Goal: Book appointment/travel/reservation

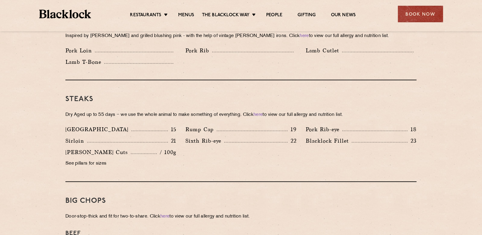
scroll to position [572, 0]
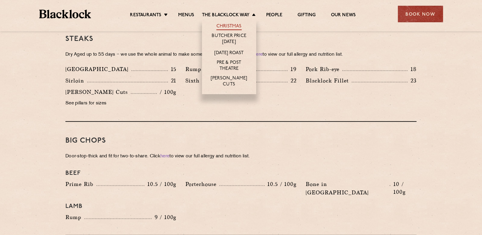
click at [237, 25] on link "Christmas" at bounding box center [228, 26] width 25 height 7
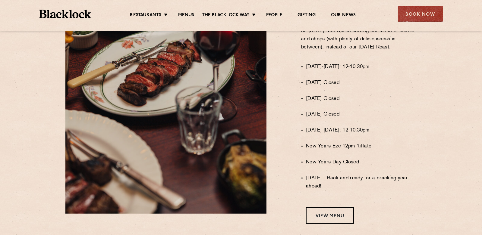
scroll to position [542, 0]
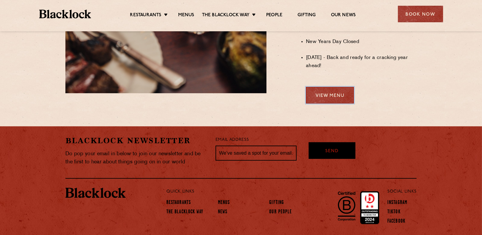
click at [342, 98] on link "View Menu" at bounding box center [330, 95] width 48 height 17
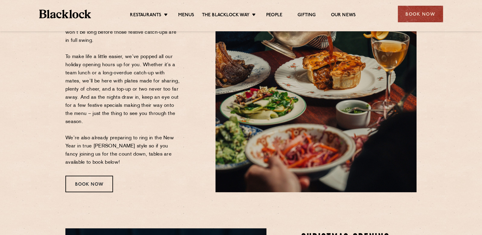
scroll to position [120, 0]
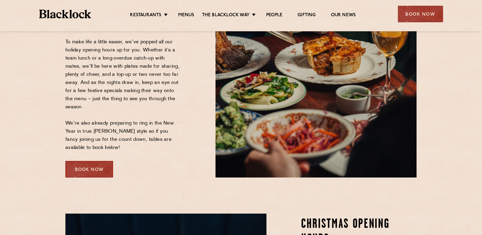
click at [86, 165] on div "Book Now" at bounding box center [89, 169] width 48 height 17
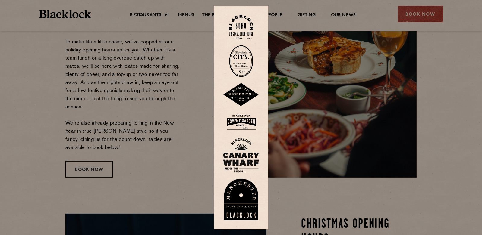
click at [251, 154] on img at bounding box center [241, 155] width 36 height 35
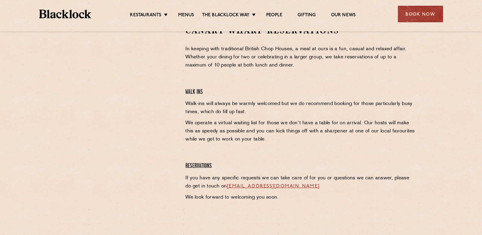
scroll to position [211, 0]
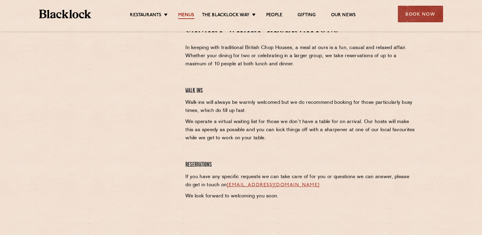
click at [187, 16] on link "Menus" at bounding box center [186, 15] width 16 height 7
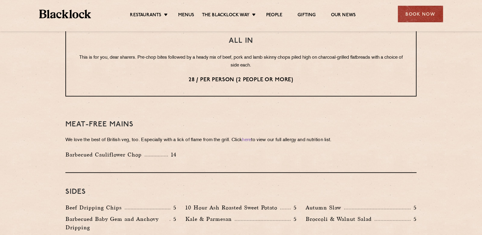
scroll to position [873, 0]
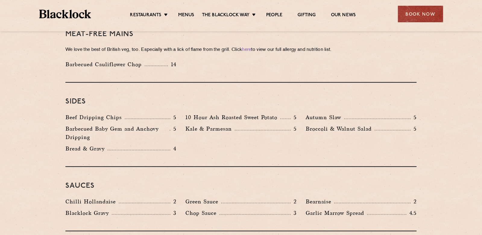
click at [77, 145] on p "Bread & Gravy" at bounding box center [86, 149] width 42 height 8
drag, startPoint x: 77, startPoint y: 132, endPoint x: 115, endPoint y: 132, distance: 37.4
click at [115, 145] on div "Bread & Gravy 4" at bounding box center [120, 149] width 111 height 8
drag, startPoint x: 194, startPoint y: 102, endPoint x: 281, endPoint y: 101, distance: 86.8
click at [281, 113] on div "10 Hour Ash Roasted Sweet Potato 5" at bounding box center [240, 117] width 111 height 8
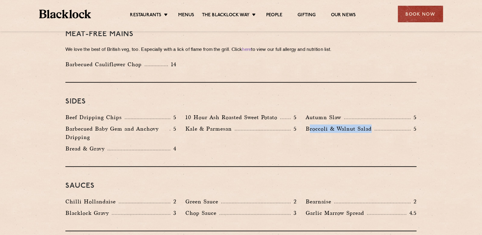
drag, startPoint x: 309, startPoint y: 110, endPoint x: 217, endPoint y: 123, distance: 93.1
click at [372, 125] on p "Broccoli & Walnut Salad" at bounding box center [339, 129] width 69 height 8
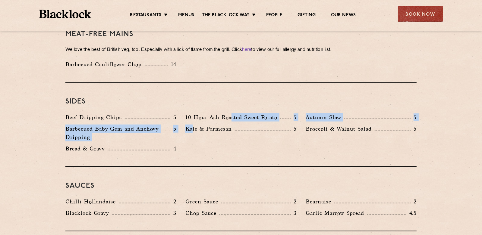
drag, startPoint x: 192, startPoint y: 111, endPoint x: 232, endPoint y: 105, distance: 40.6
click at [232, 113] on div "Beef Dripping Chips 5 10 Hour Ash Roasted Sweet Potato 5 Autumn Slaw 5 Barbecue…" at bounding box center [241, 134] width 360 height 43
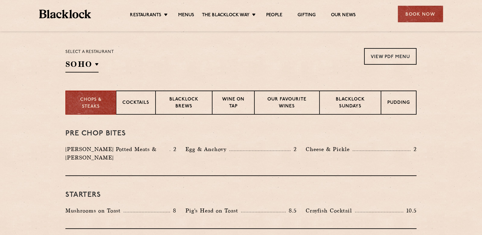
scroll to position [0, 0]
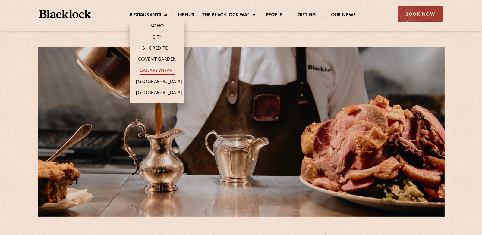
click at [158, 68] on link "Canary Wharf" at bounding box center [156, 71] width 35 height 7
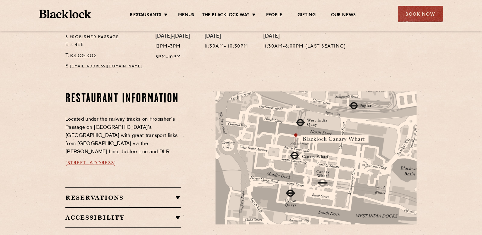
scroll to position [331, 0]
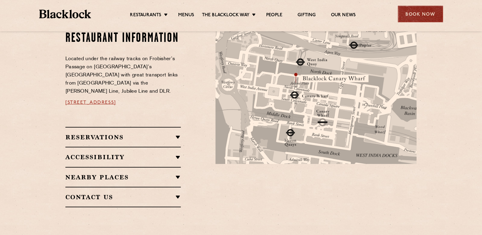
click at [436, 10] on div "Book Now" at bounding box center [420, 14] width 45 height 17
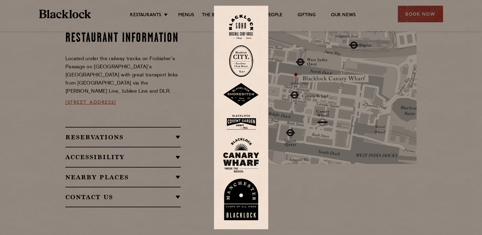
click at [346, 177] on div at bounding box center [241, 117] width 482 height 235
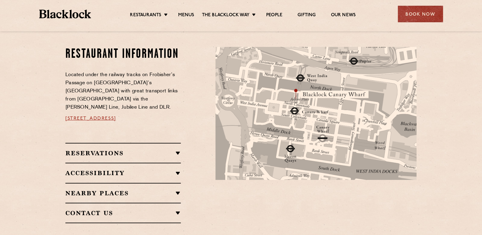
scroll to position [301, 0]
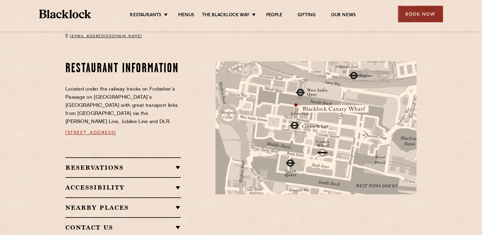
click at [416, 11] on div "Book Now" at bounding box center [420, 14] width 45 height 17
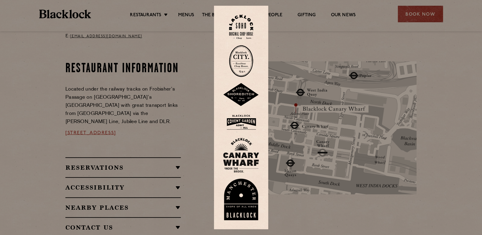
click at [237, 158] on img at bounding box center [241, 155] width 36 height 35
